Goal: Task Accomplishment & Management: Use online tool/utility

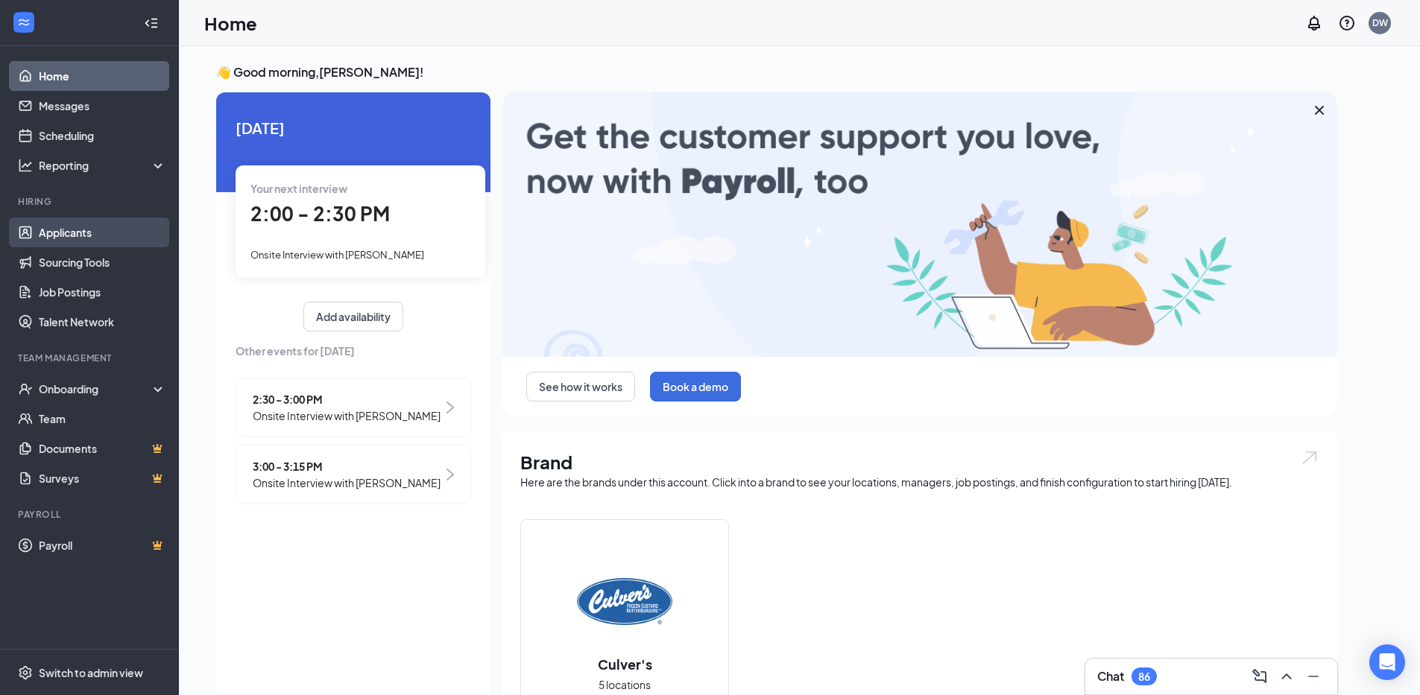
click at [57, 231] on link "Applicants" at bounding box center [102, 233] width 127 height 30
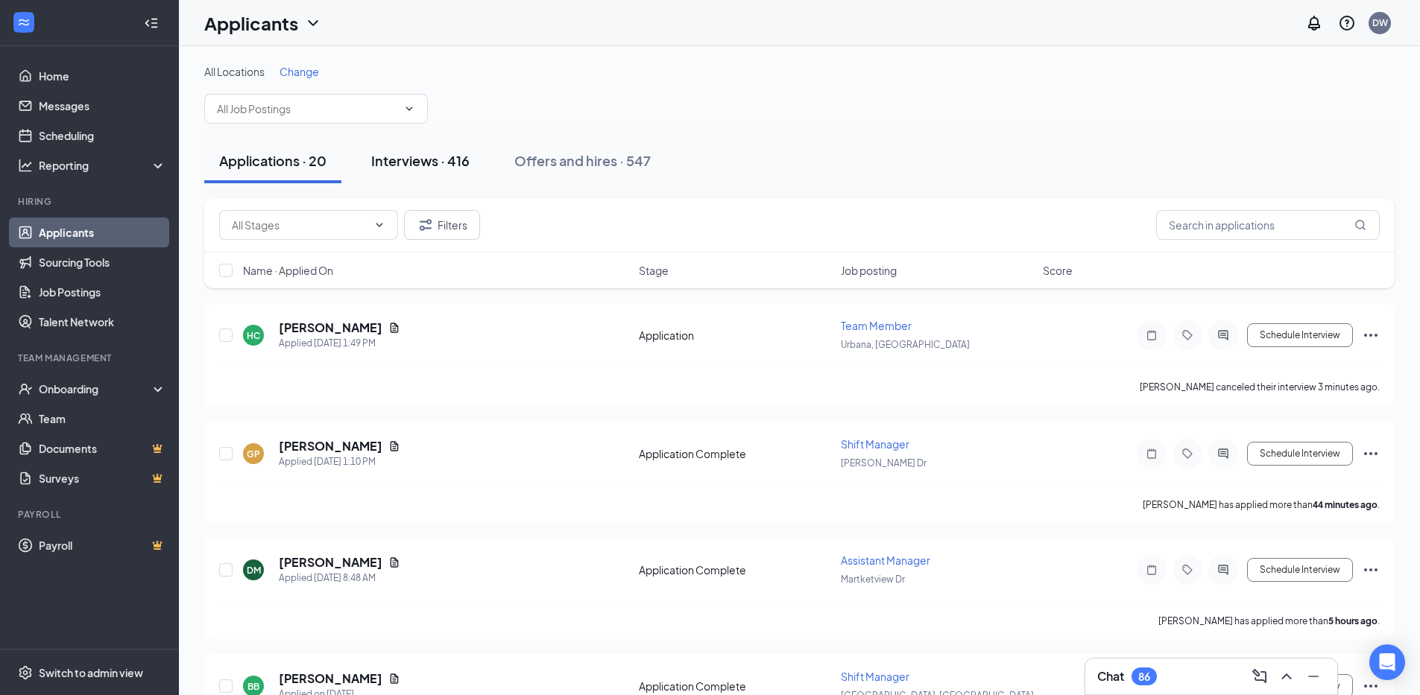
click at [423, 160] on div "Interviews · 416" at bounding box center [420, 160] width 98 height 19
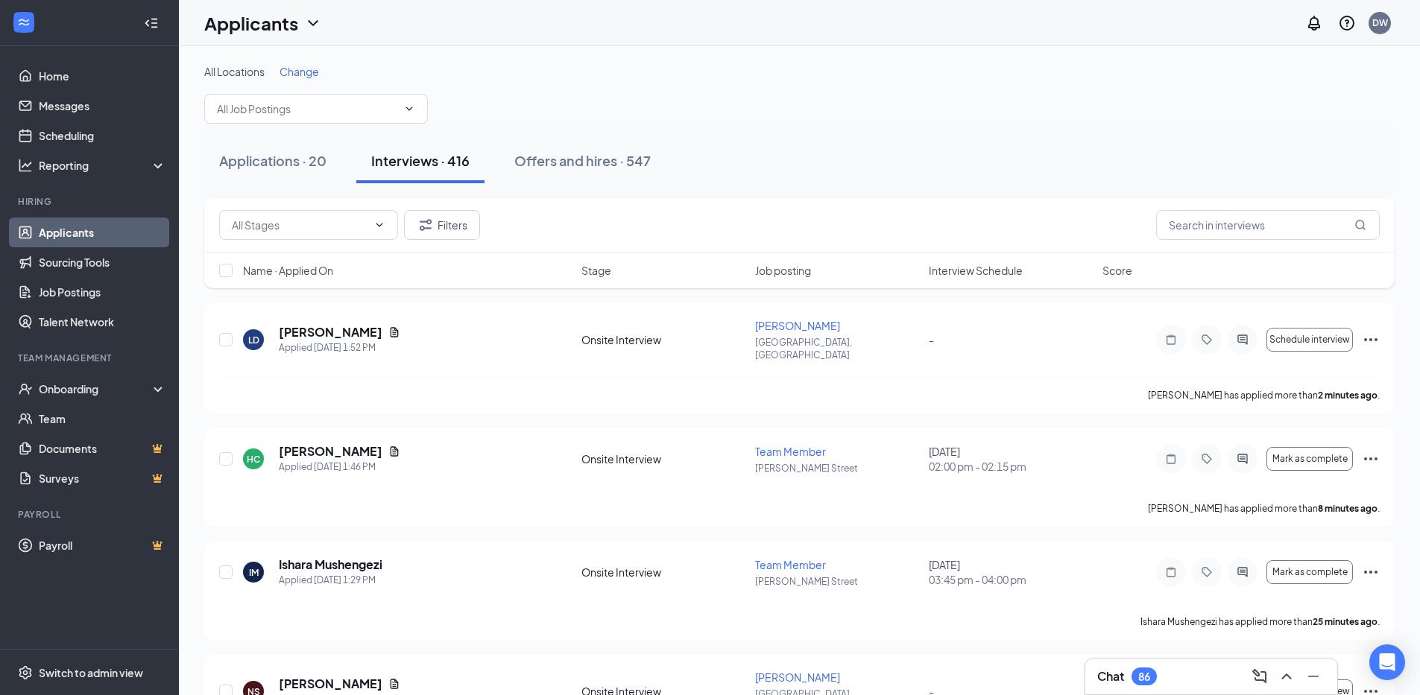
click at [947, 276] on span "Interview Schedule" at bounding box center [976, 270] width 94 height 15
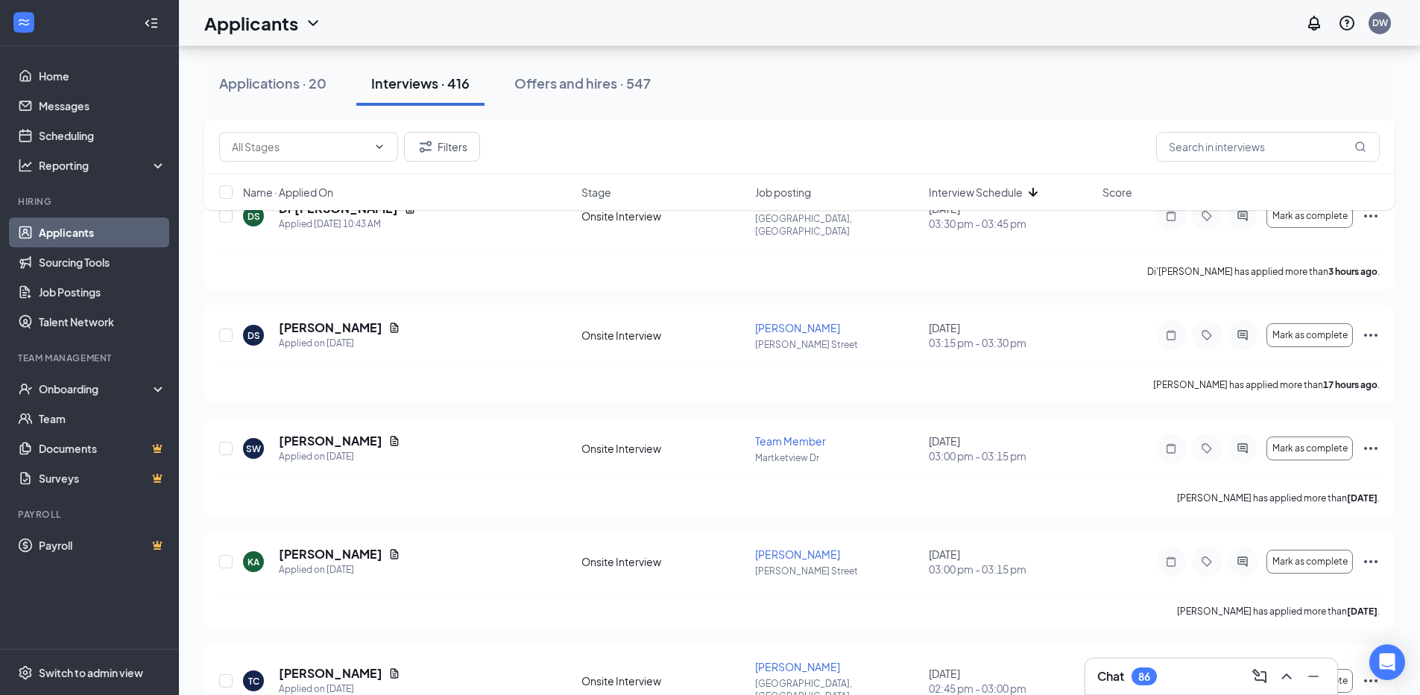
scroll to position [10343, 0]
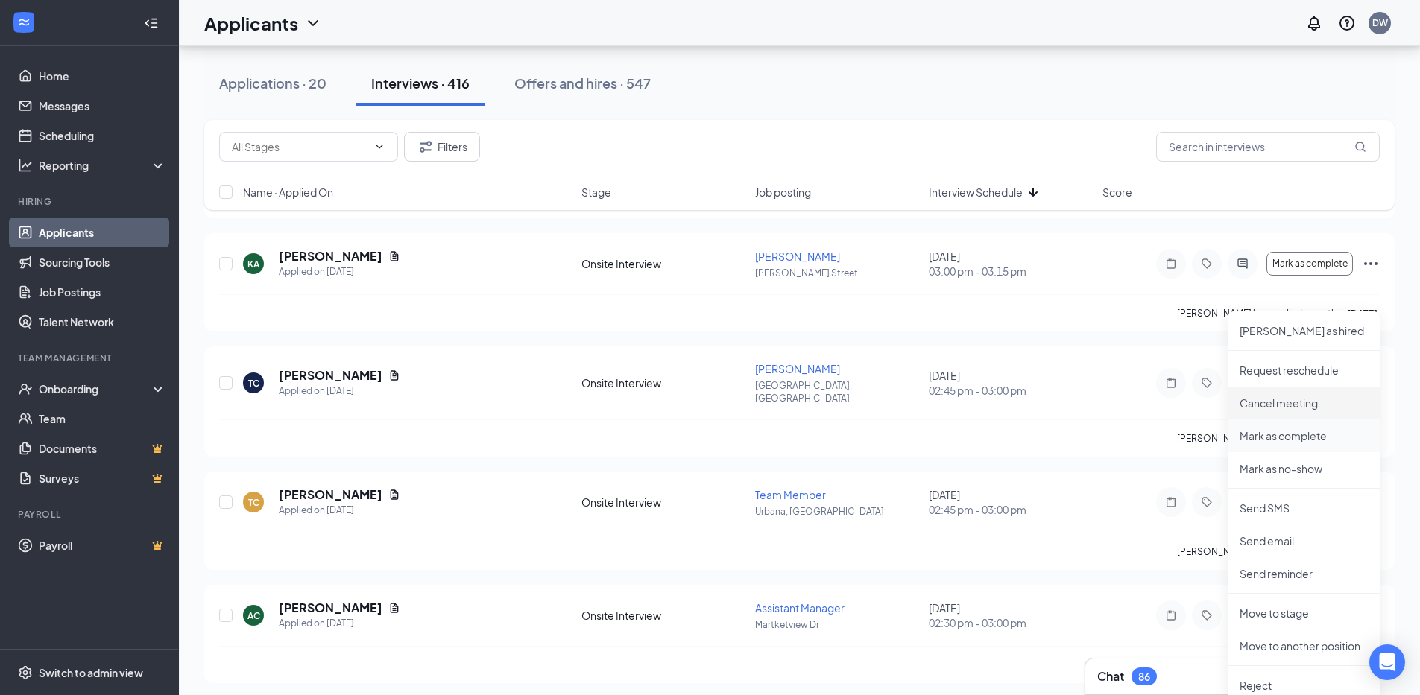
scroll to position [10353, 0]
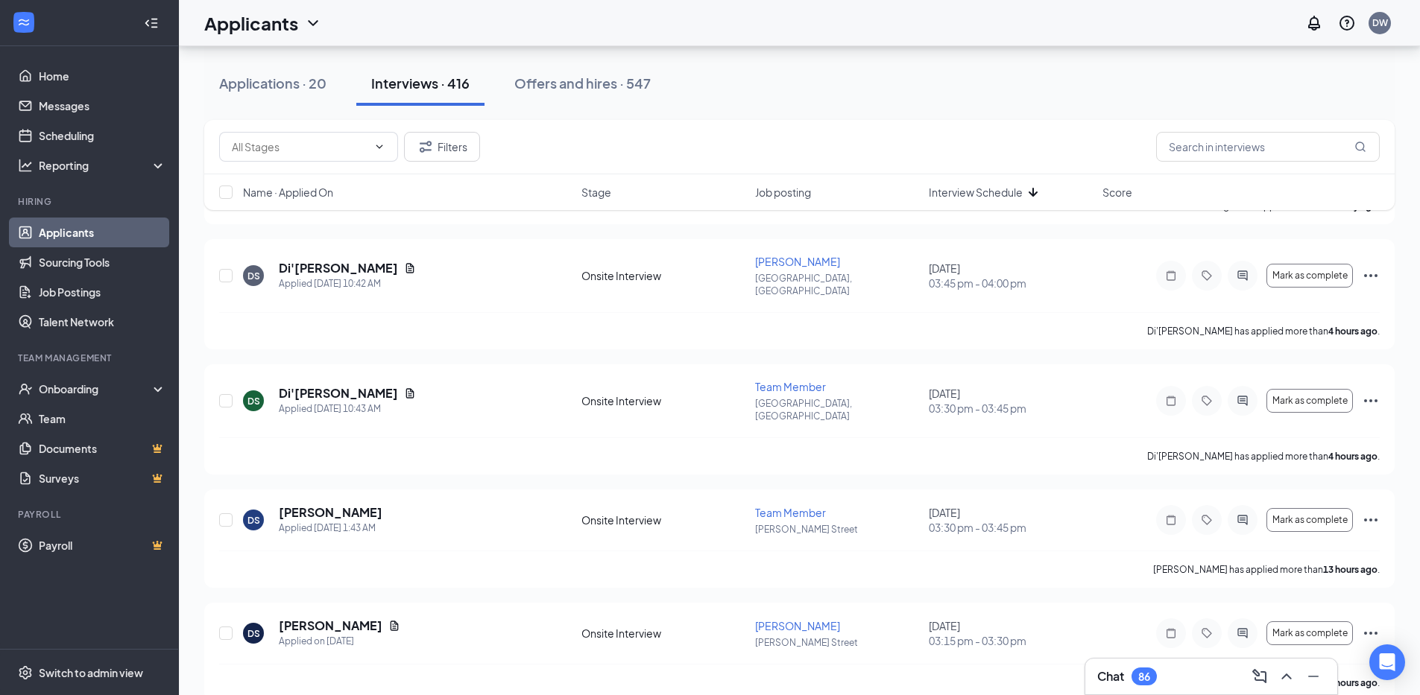
scroll to position [9822, 0]
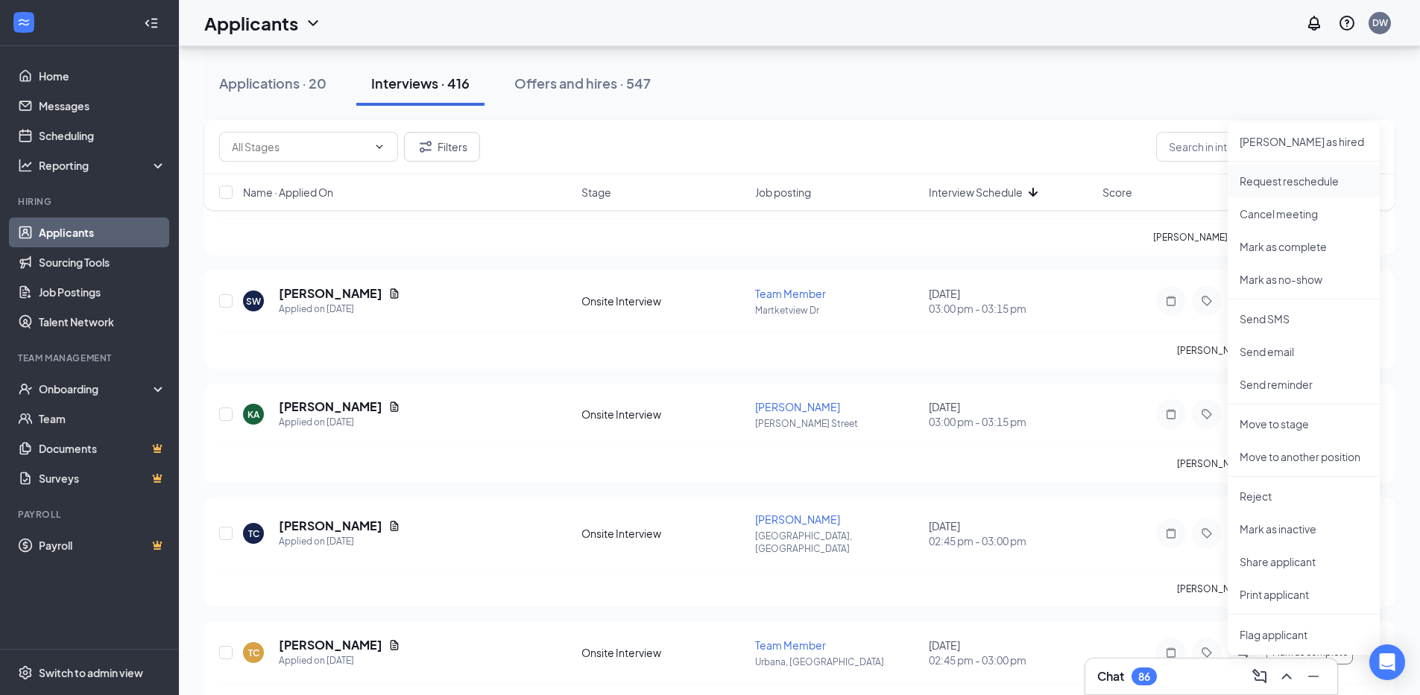
scroll to position [10194, 0]
click at [1293, 595] on p "Print applicant" at bounding box center [1303, 593] width 128 height 15
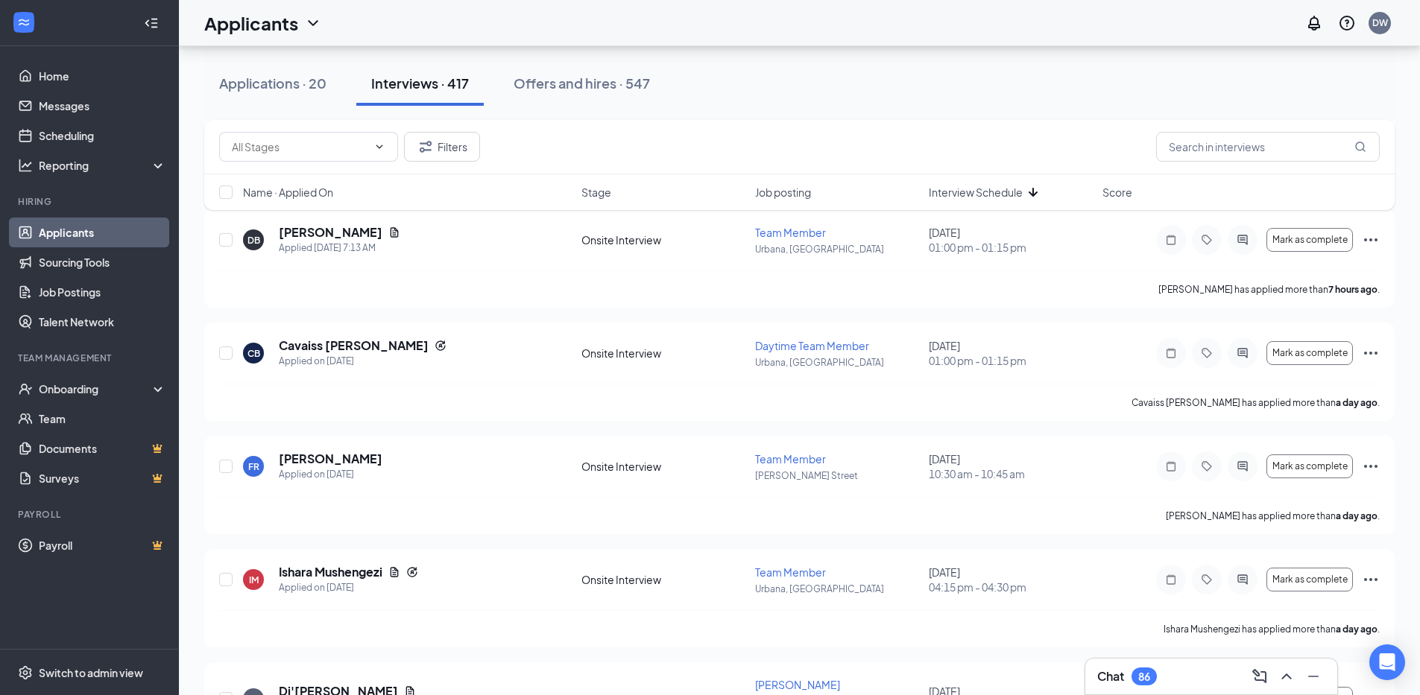
scroll to position [9300, 0]
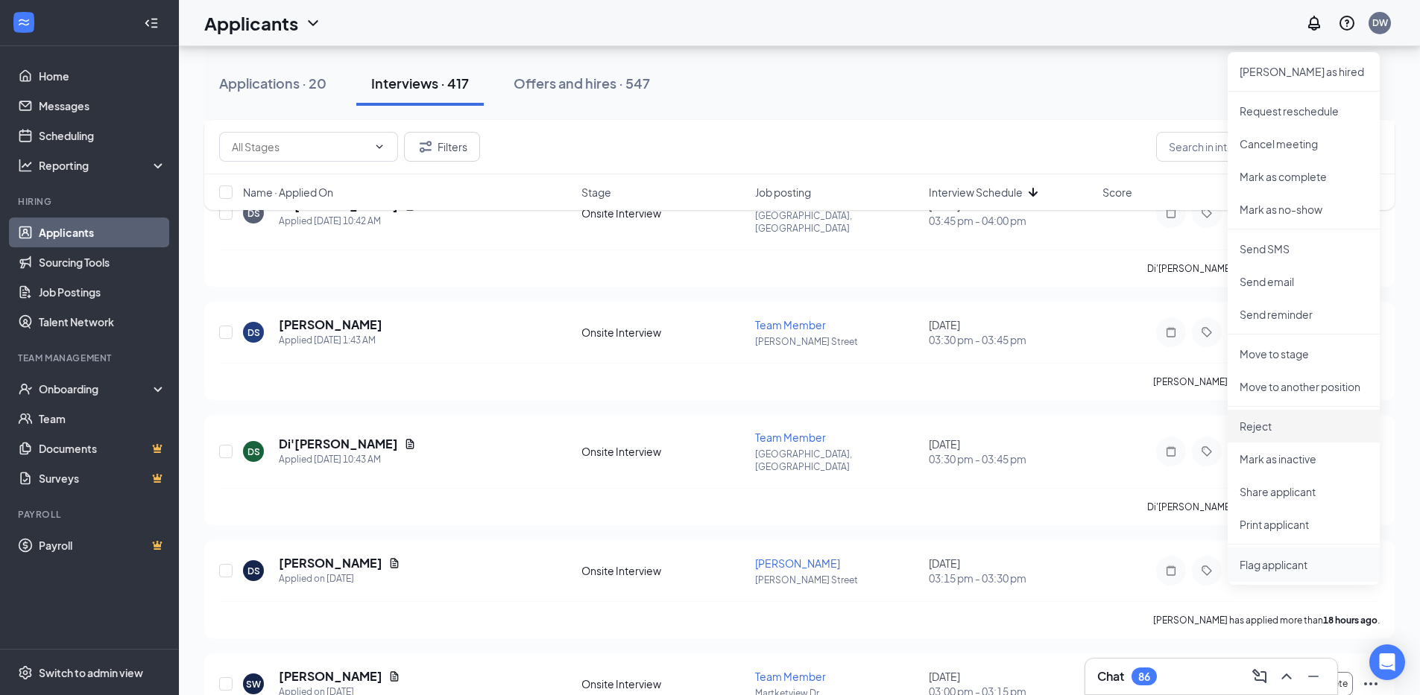
scroll to position [9822, 0]
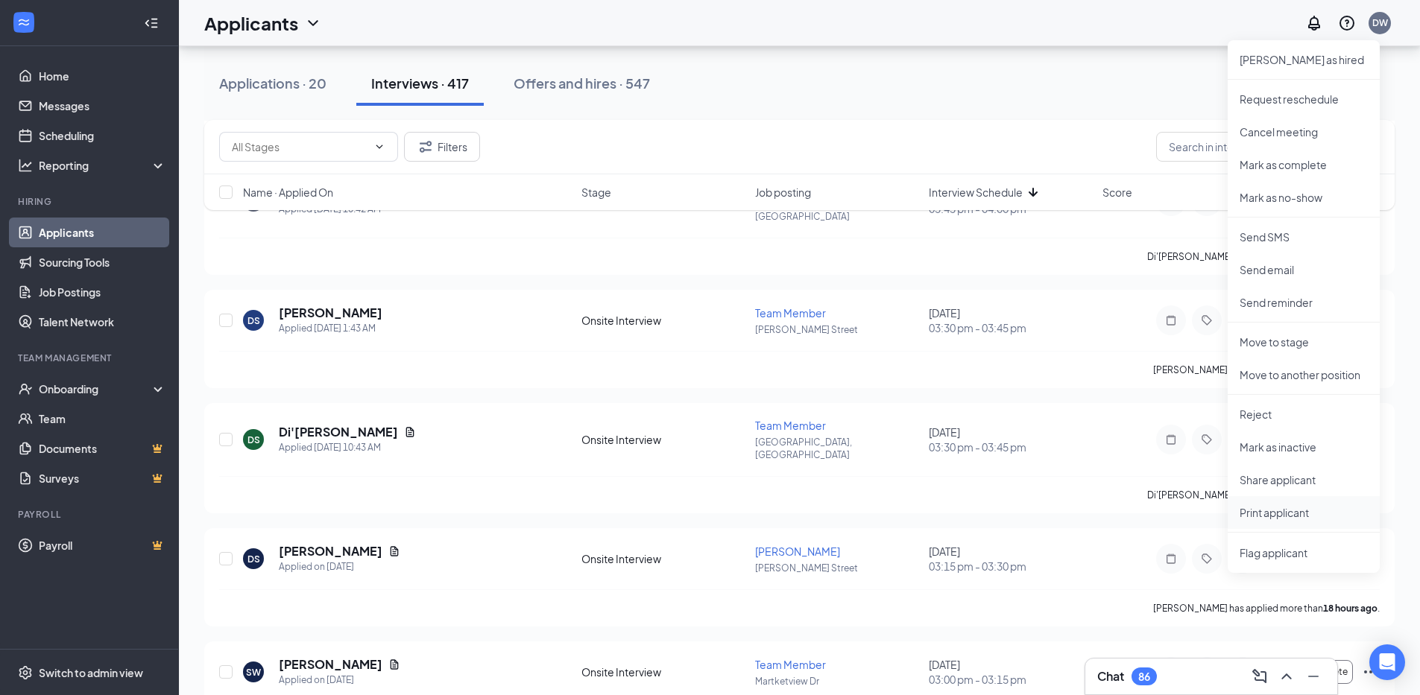
click at [1266, 516] on p "Print applicant" at bounding box center [1303, 512] width 128 height 15
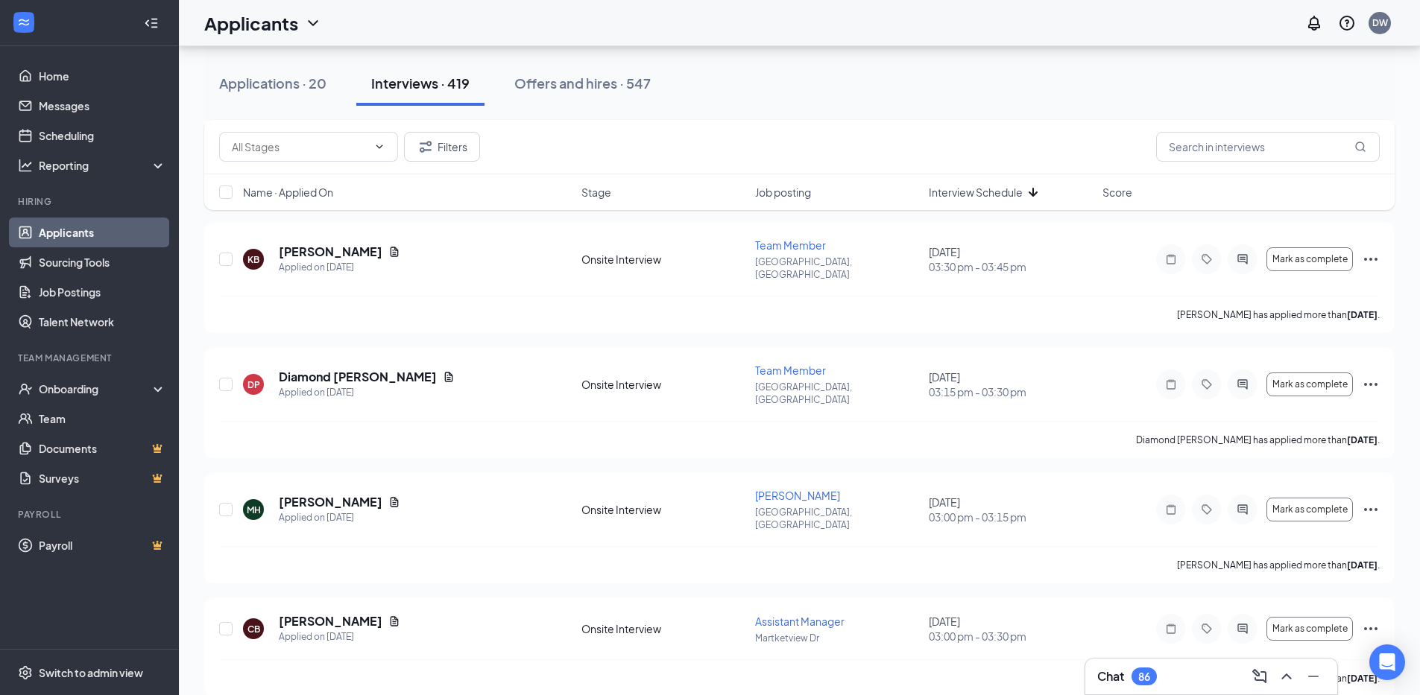
scroll to position [8182, 0]
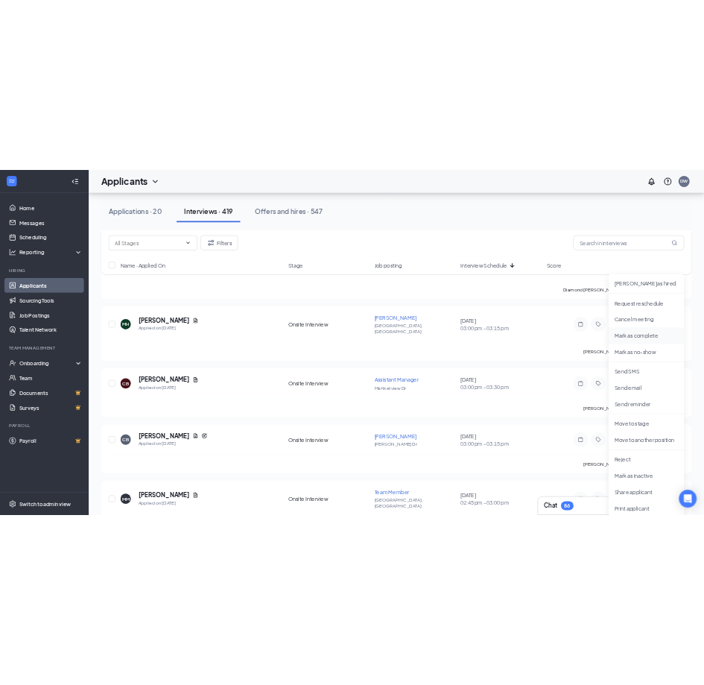
scroll to position [8480, 0]
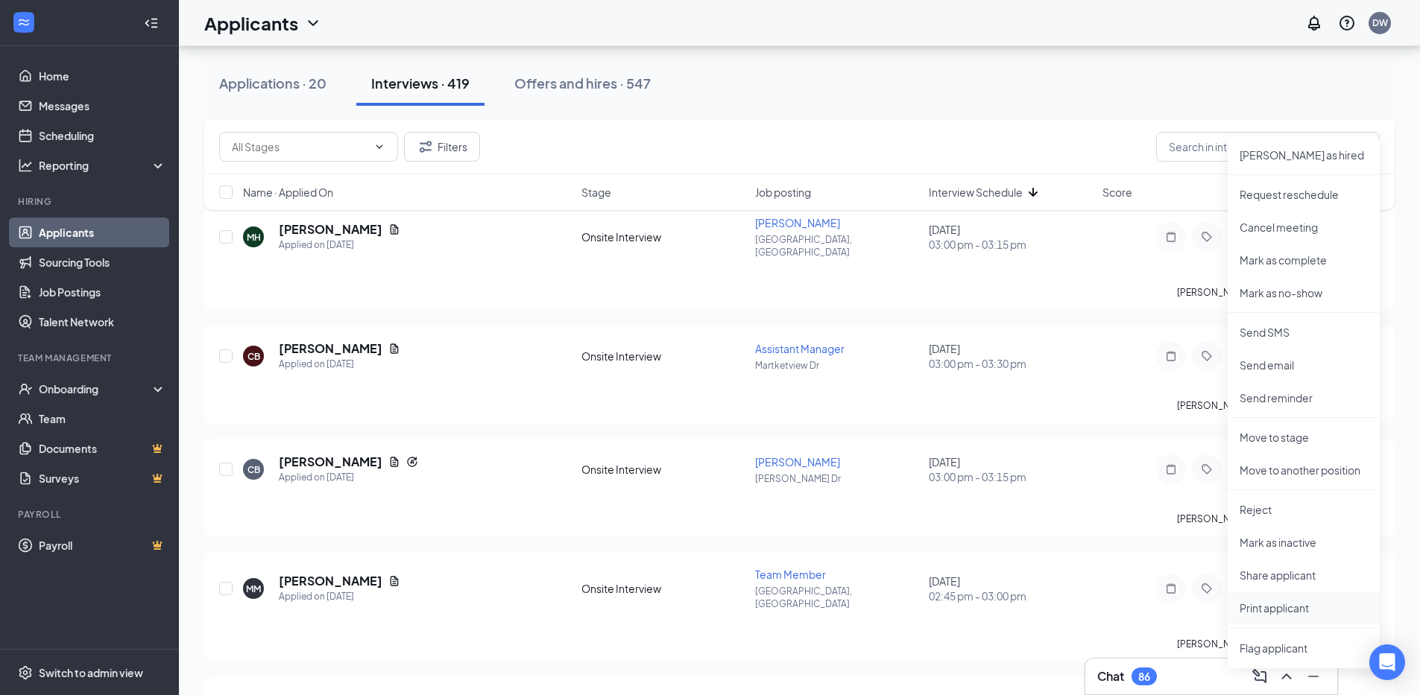
click at [1286, 612] on p "Print applicant" at bounding box center [1303, 608] width 128 height 15
